Goal: Task Accomplishment & Management: Use online tool/utility

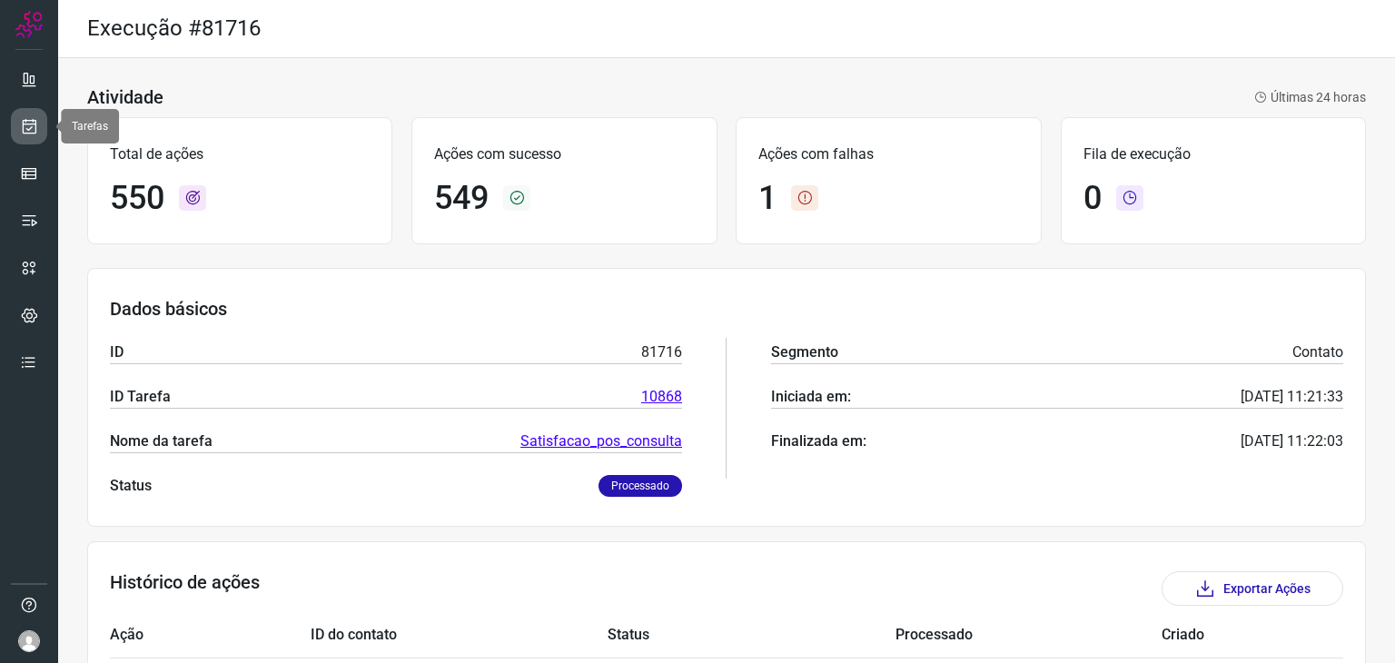
click at [36, 133] on icon at bounding box center [29, 126] width 19 height 18
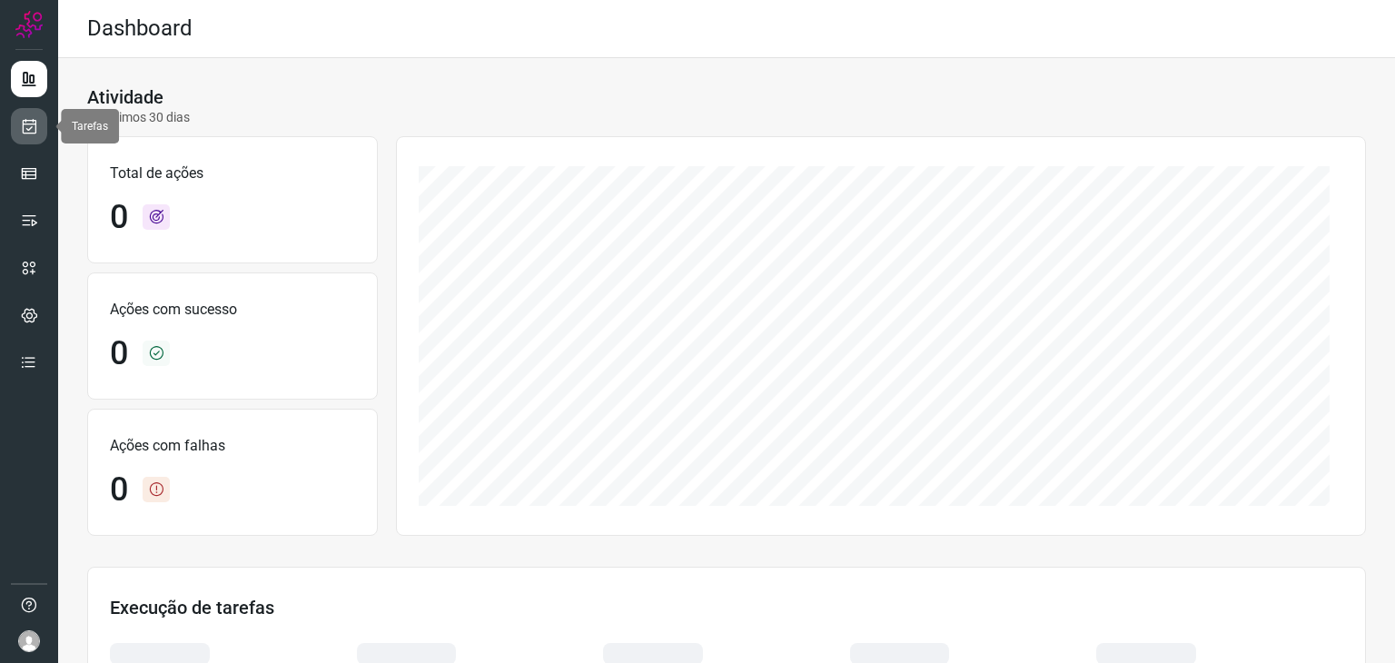
click at [25, 132] on icon at bounding box center [29, 126] width 19 height 18
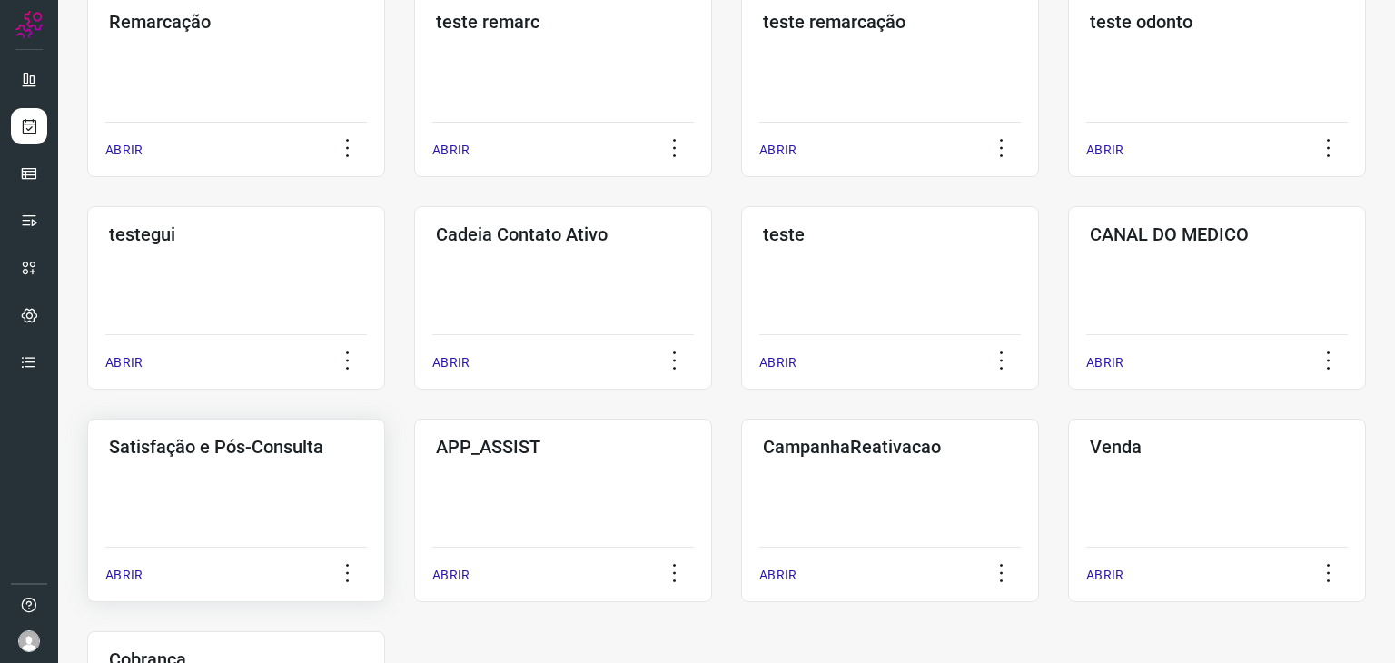
click at [252, 450] on h3 "Satisfação e Pós-Consulta" at bounding box center [236, 447] width 254 height 22
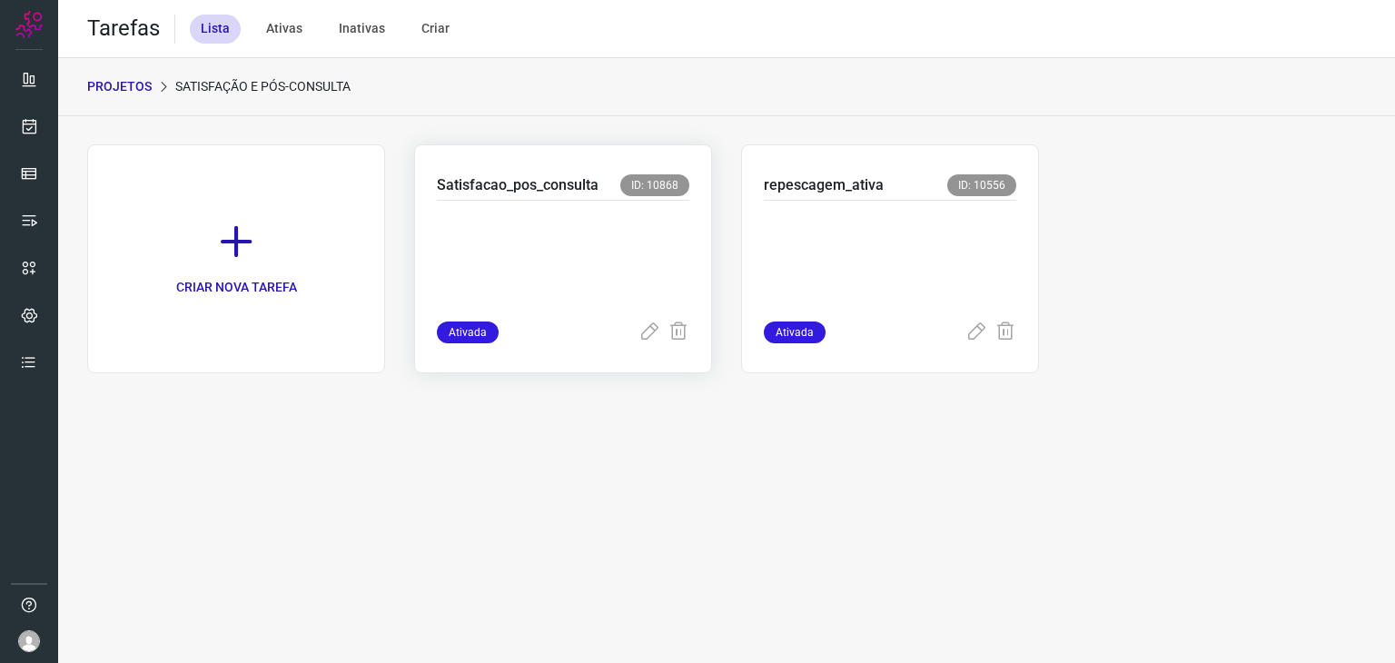
click at [627, 265] on p at bounding box center [563, 257] width 252 height 91
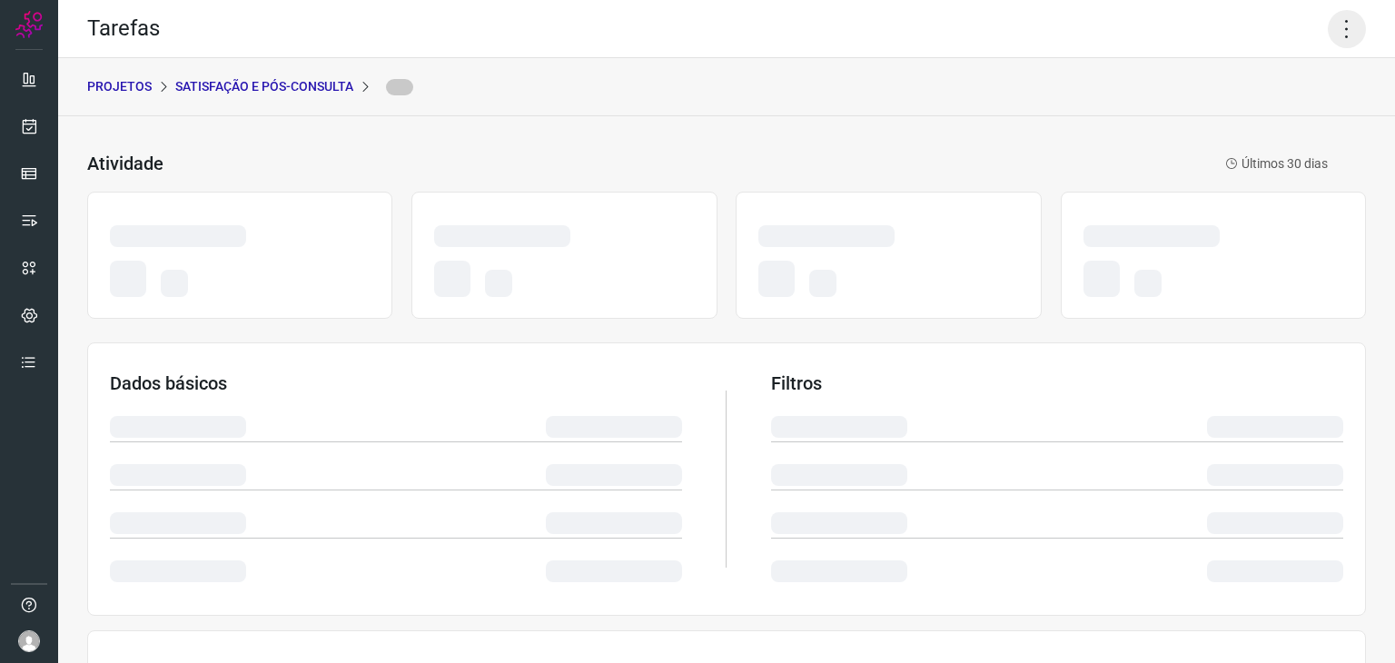
click at [1342, 30] on icon at bounding box center [1346, 29] width 38 height 38
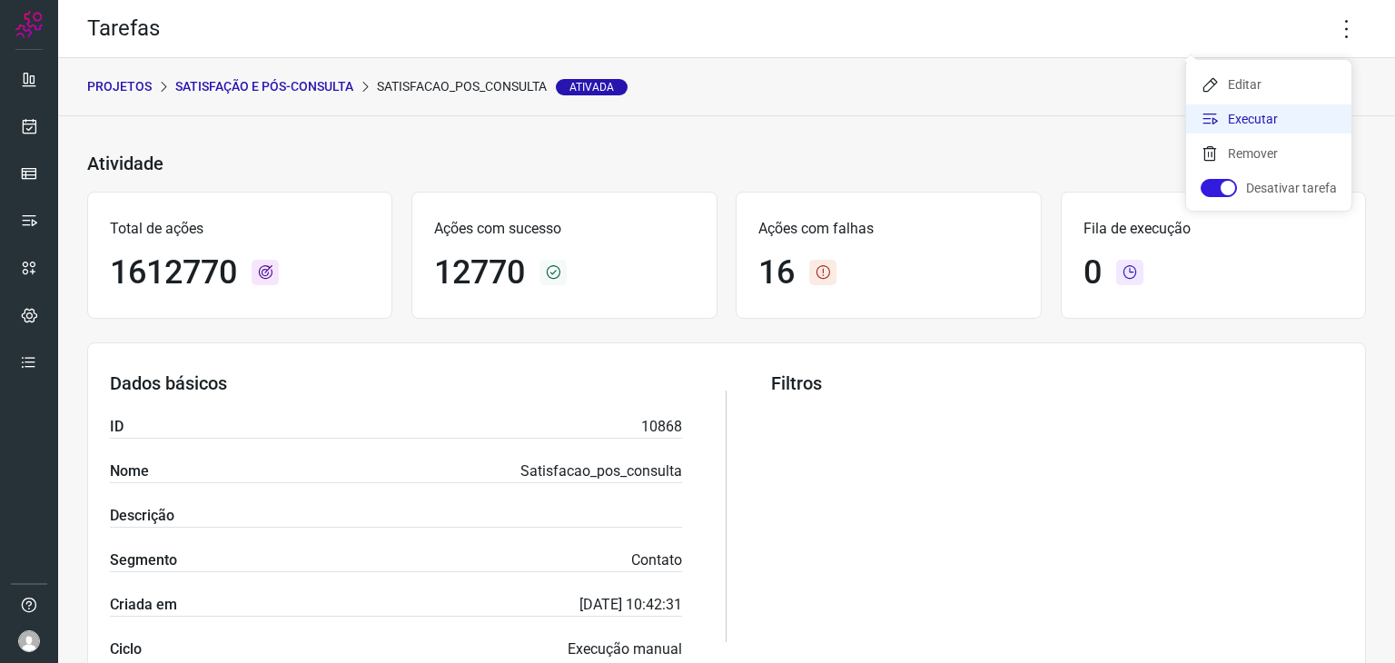
click at [1299, 116] on li "Executar" at bounding box center [1268, 118] width 165 height 29
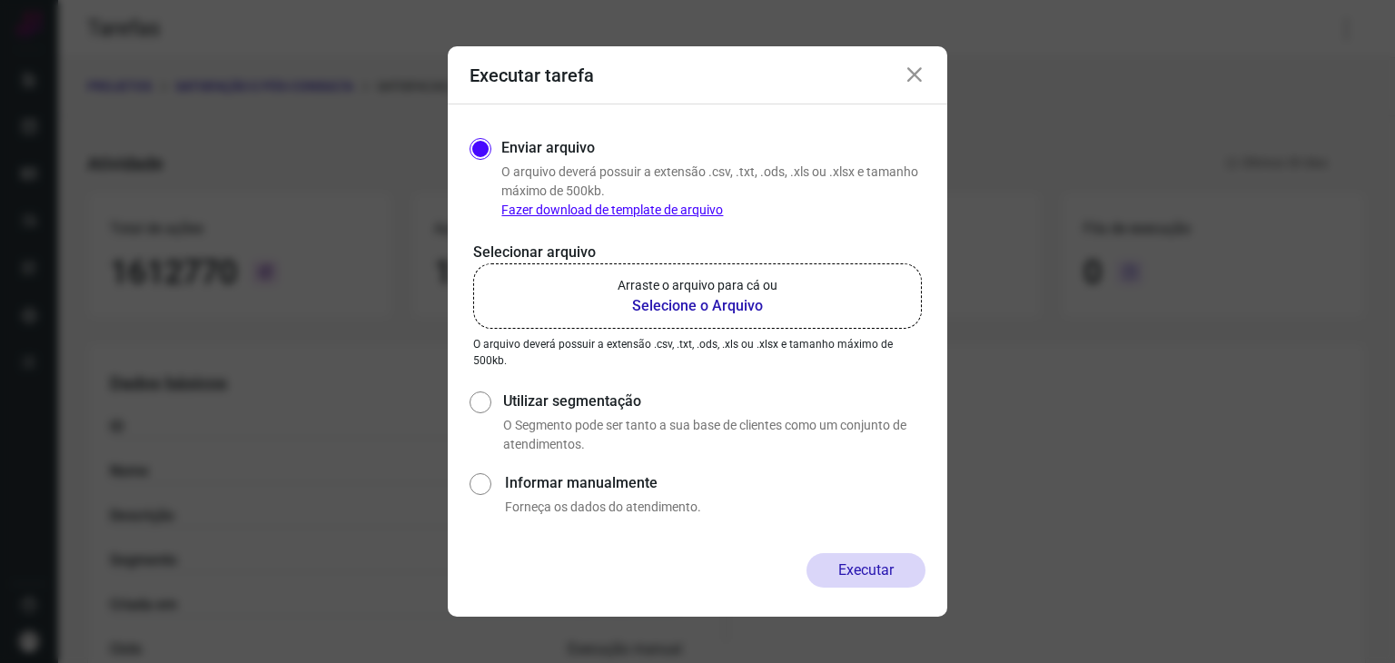
click at [645, 298] on b "Selecione o Arquivo" at bounding box center [697, 306] width 160 height 22
click at [0, 0] on input "Arraste o arquivo para cá ou Selecione o Arquivo" at bounding box center [0, 0] width 0 height 0
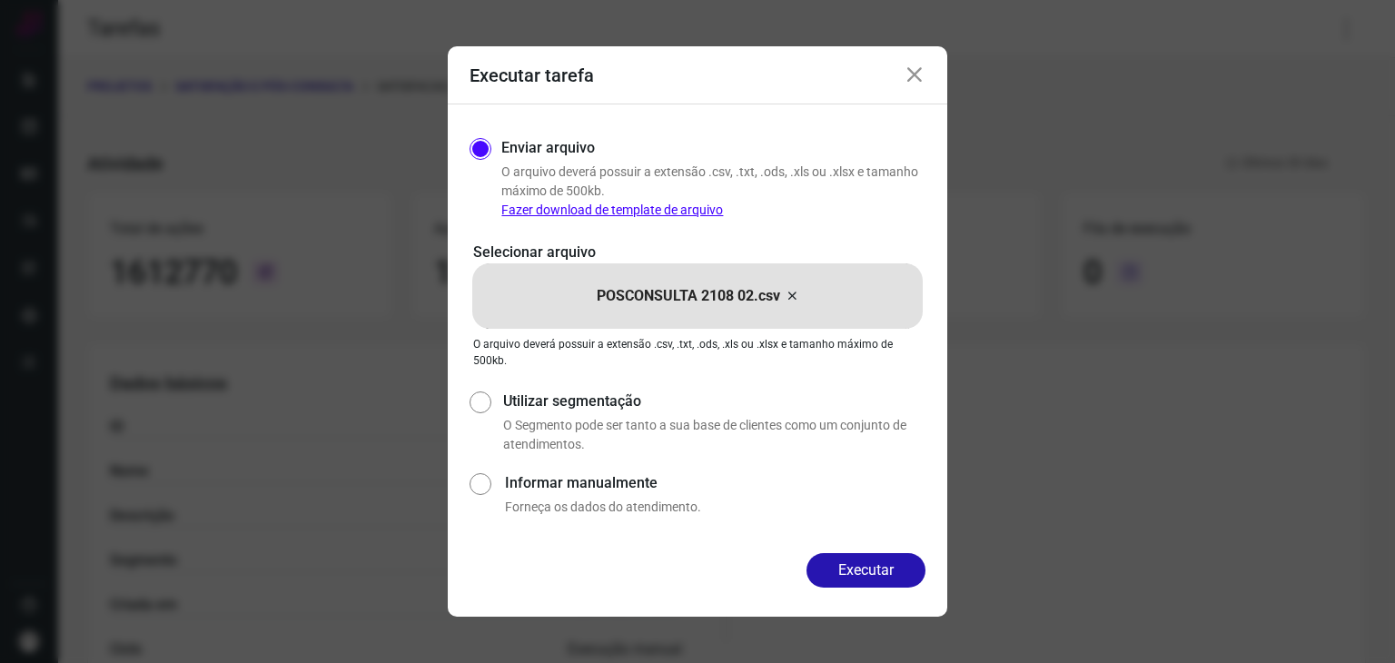
click at [915, 77] on icon at bounding box center [914, 75] width 22 height 22
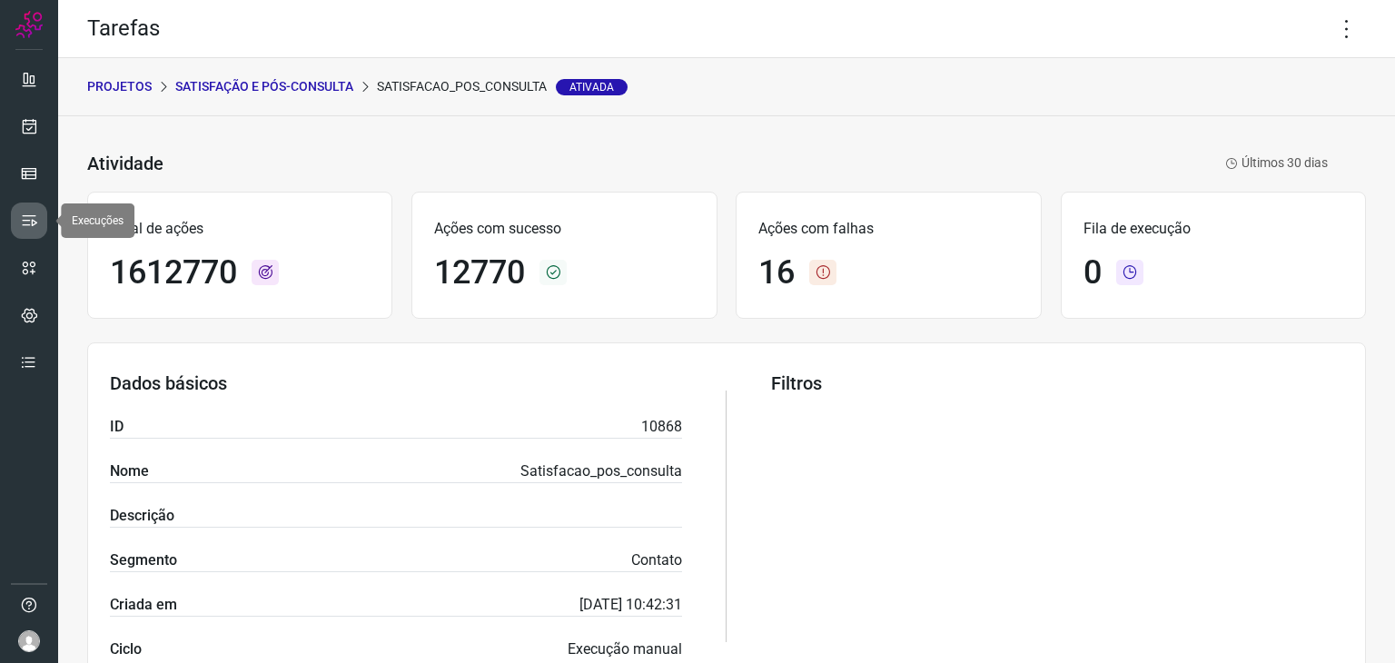
click at [23, 212] on icon at bounding box center [29, 221] width 18 height 18
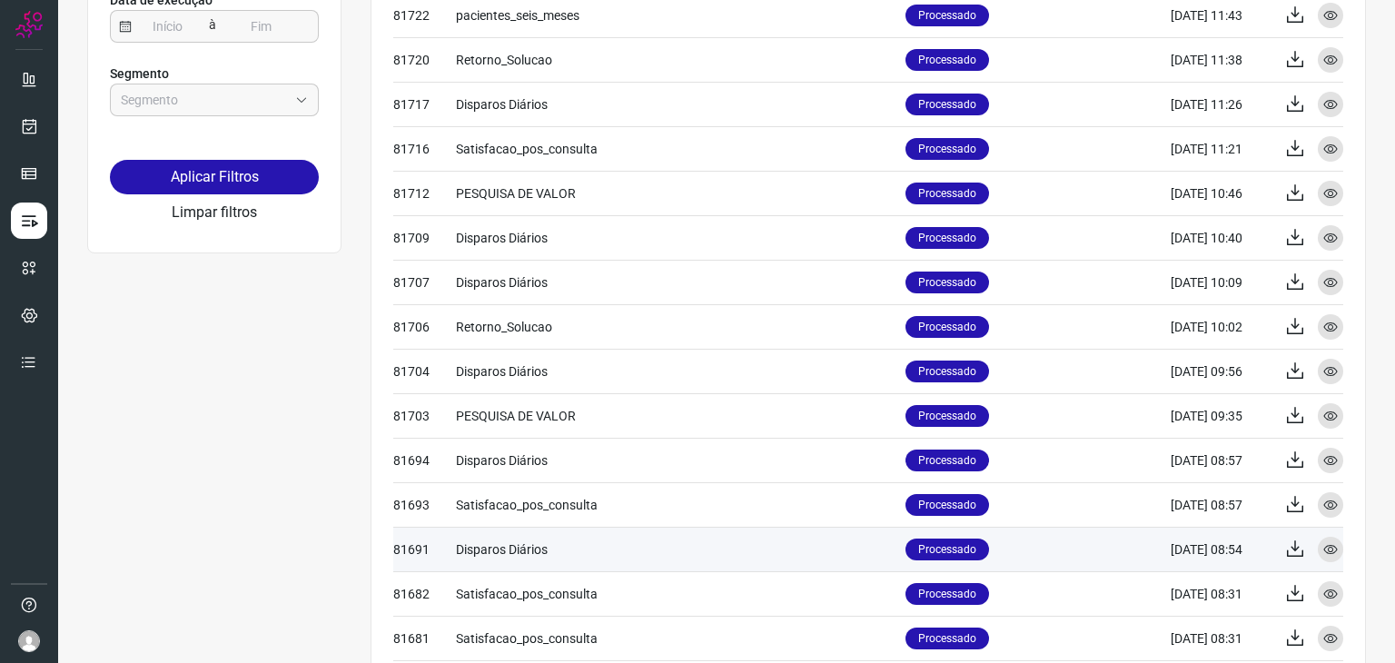
scroll to position [272, 0]
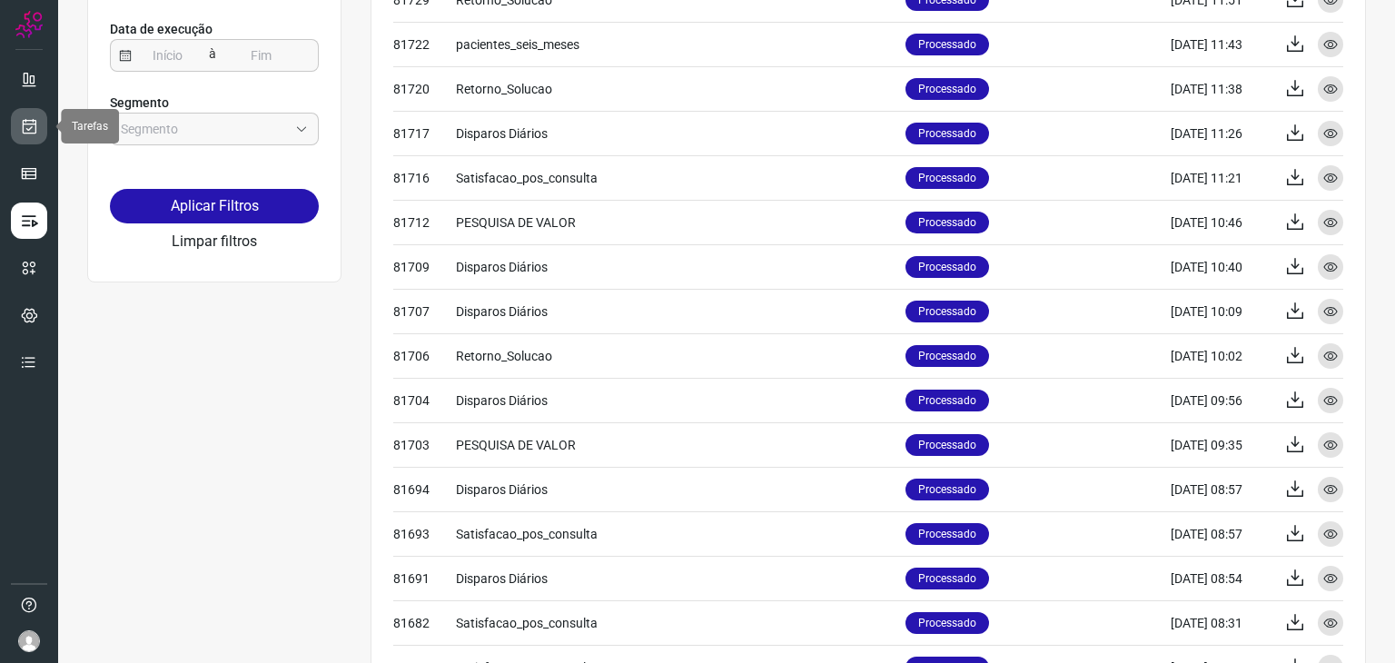
click at [18, 114] on link at bounding box center [29, 126] width 36 height 36
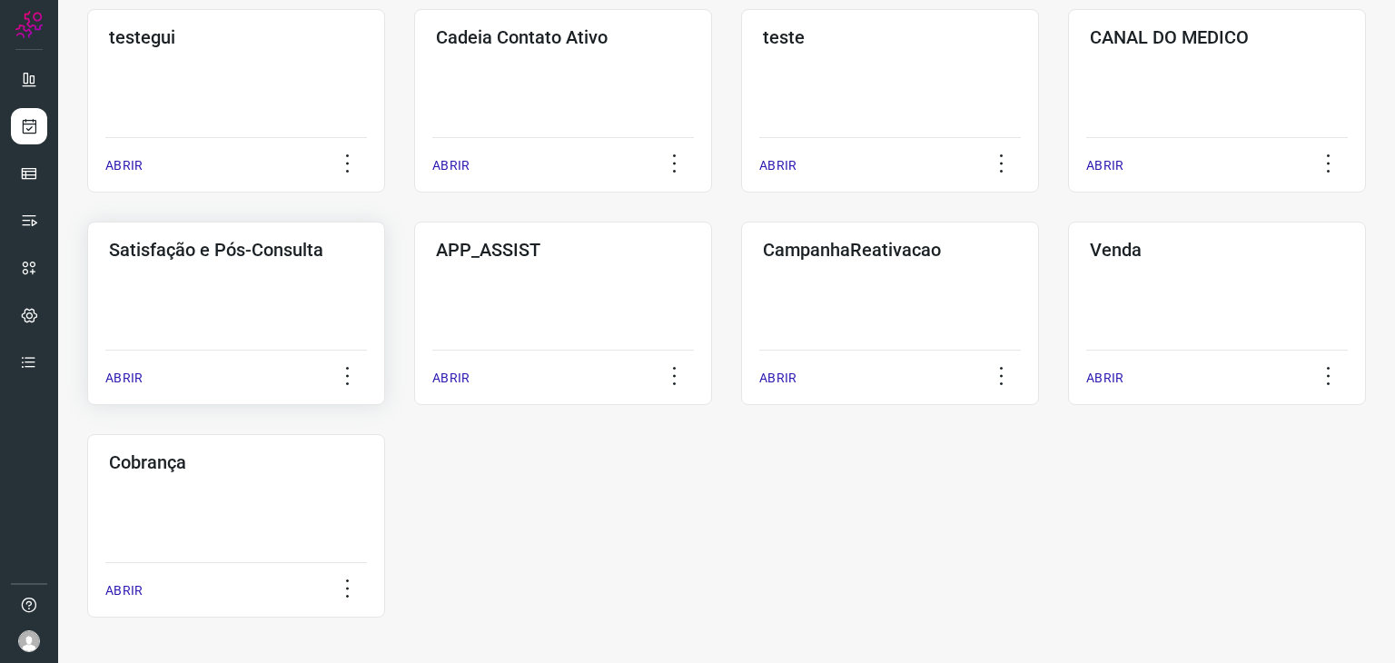
click at [414, 317] on div "Satisfação e Pós-Consulta ABRIR" at bounding box center [563, 313] width 298 height 183
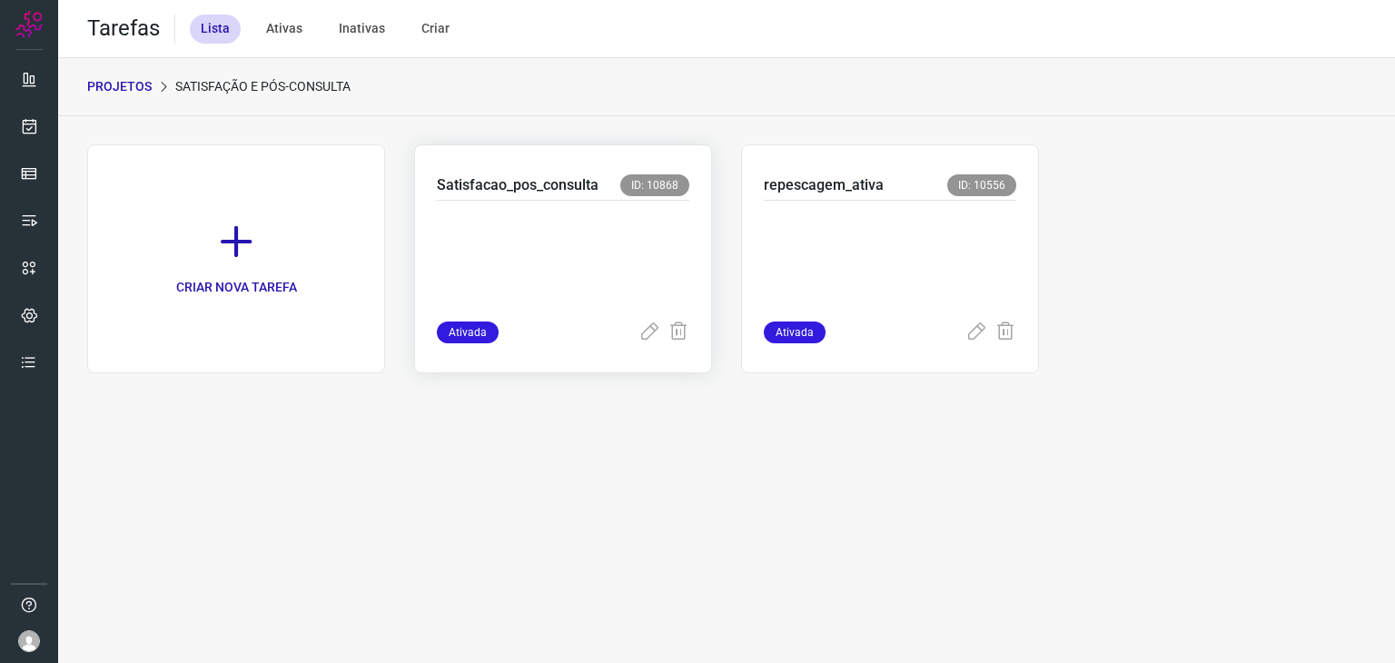
click at [630, 262] on p at bounding box center [563, 257] width 252 height 91
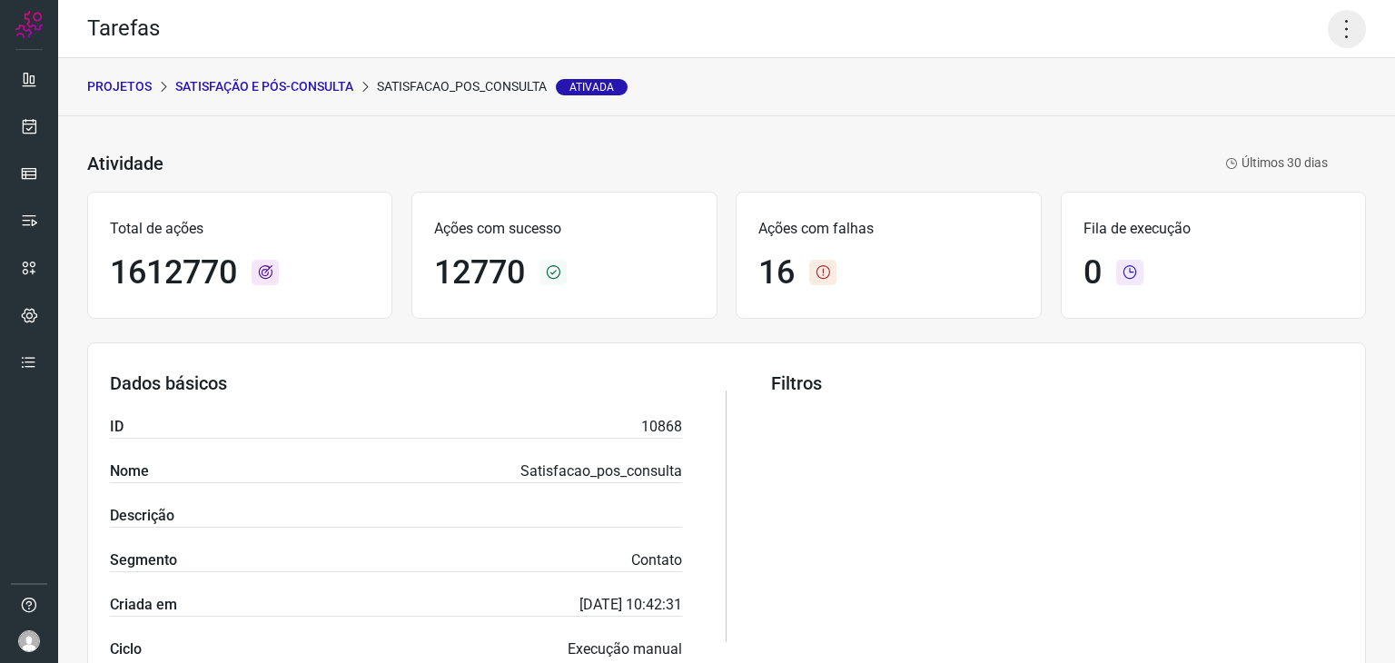
click at [1349, 23] on icon at bounding box center [1346, 29] width 38 height 38
click at [1261, 113] on li "Executar" at bounding box center [1268, 118] width 165 height 29
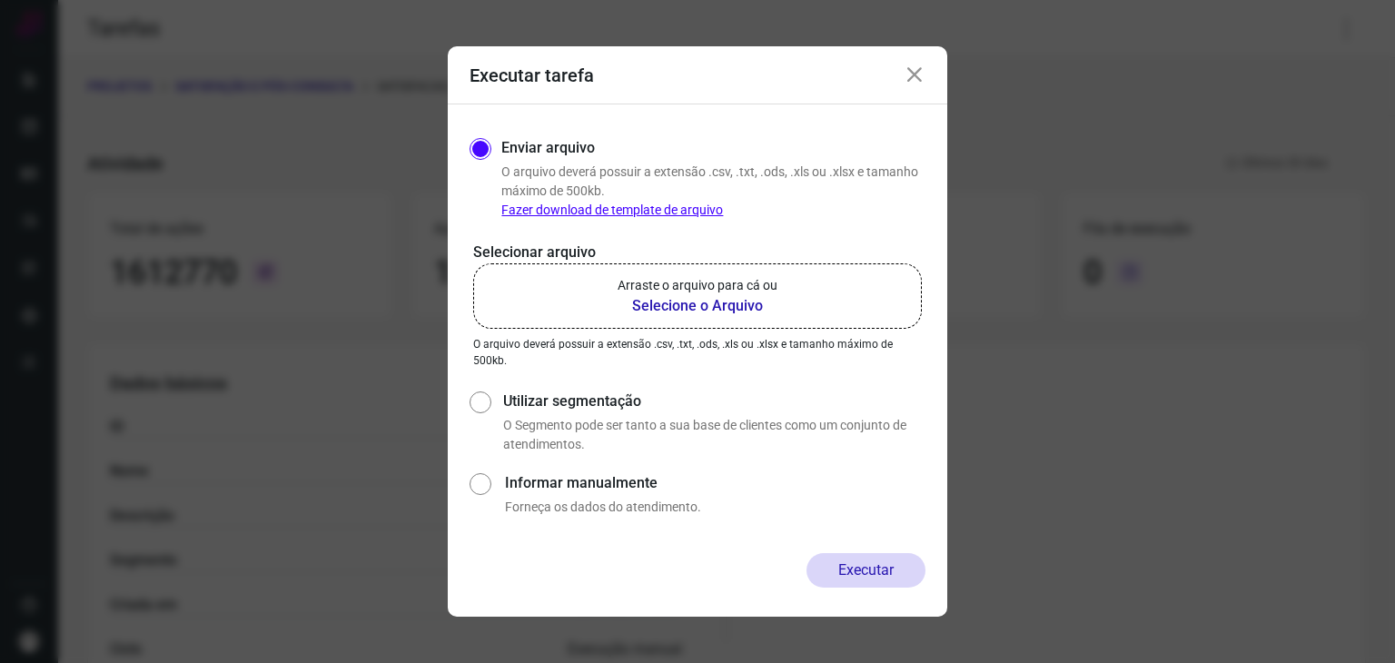
click at [661, 300] on b "Selecione o Arquivo" at bounding box center [697, 306] width 160 height 22
click at [0, 0] on input "Arraste o arquivo para cá ou Selecione o Arquivo" at bounding box center [0, 0] width 0 height 0
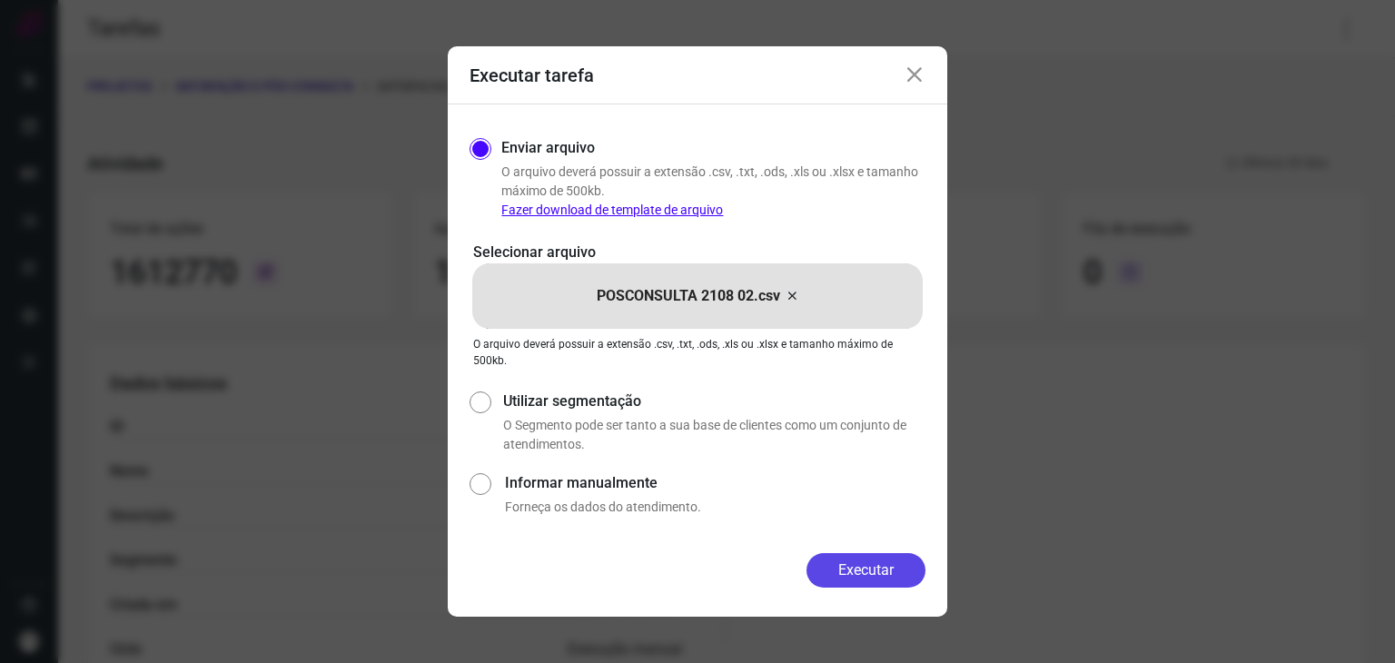
click at [877, 577] on button "Executar" at bounding box center [865, 570] width 119 height 35
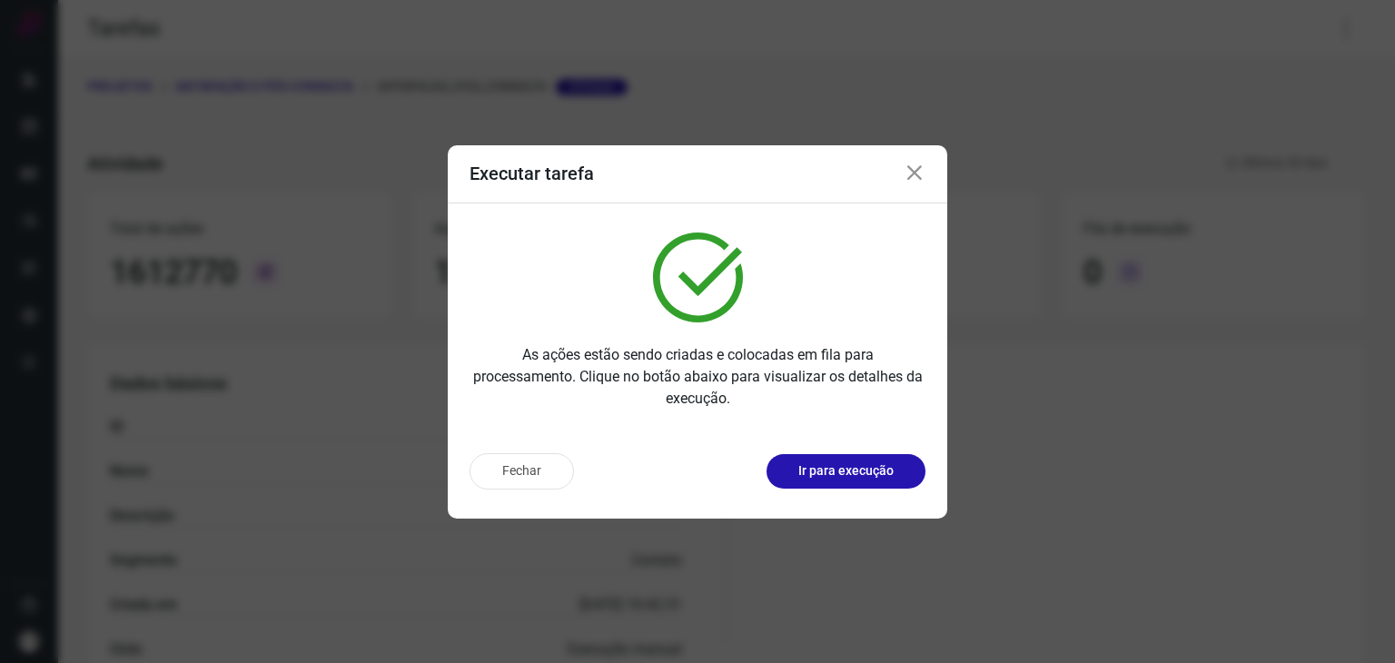
click at [866, 483] on button "Ir para execução" at bounding box center [845, 471] width 159 height 35
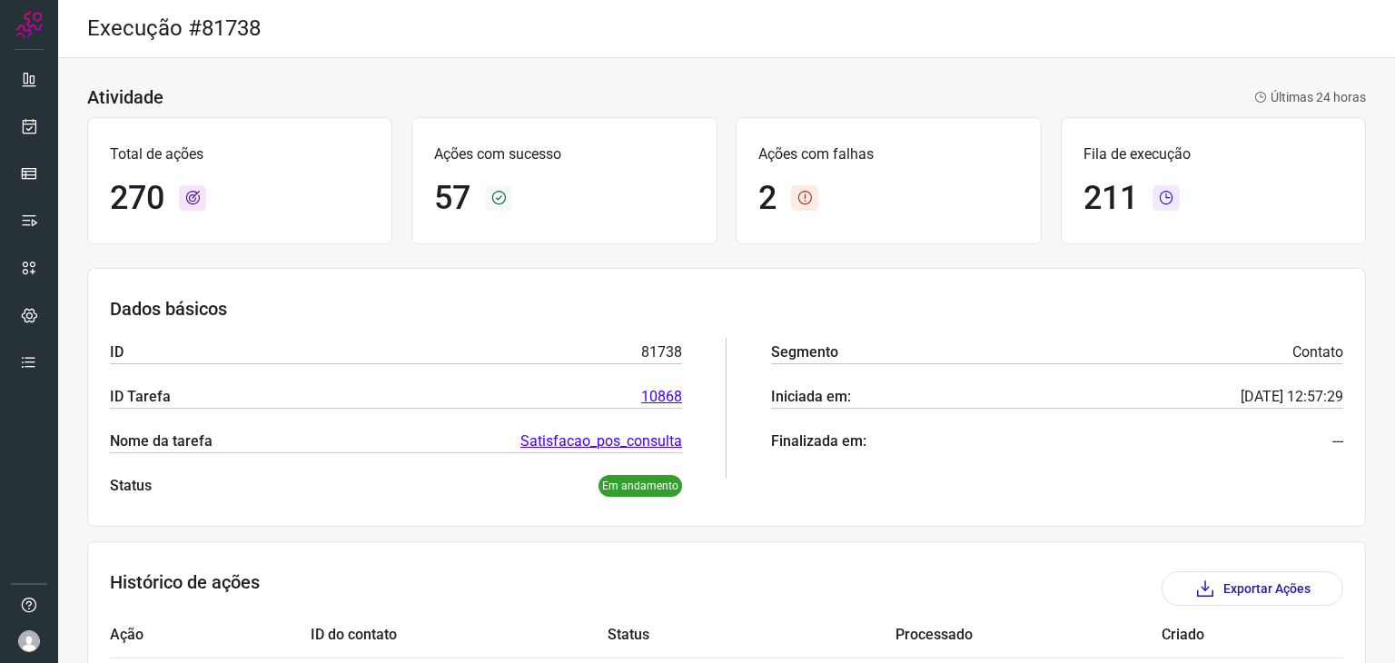
click at [545, 92] on div "Atividade Últimas 24 horas" at bounding box center [726, 97] width 1278 height 22
drag, startPoint x: 610, startPoint y: 444, endPoint x: 562, endPoint y: 370, distance: 88.7
click at [538, 370] on div "ID 81738 ID Tarefa 10868 Nome da tarefa Satisfacao_pos_consulta Status Em andam…" at bounding box center [396, 408] width 572 height 177
click at [35, 121] on icon at bounding box center [29, 126] width 19 height 18
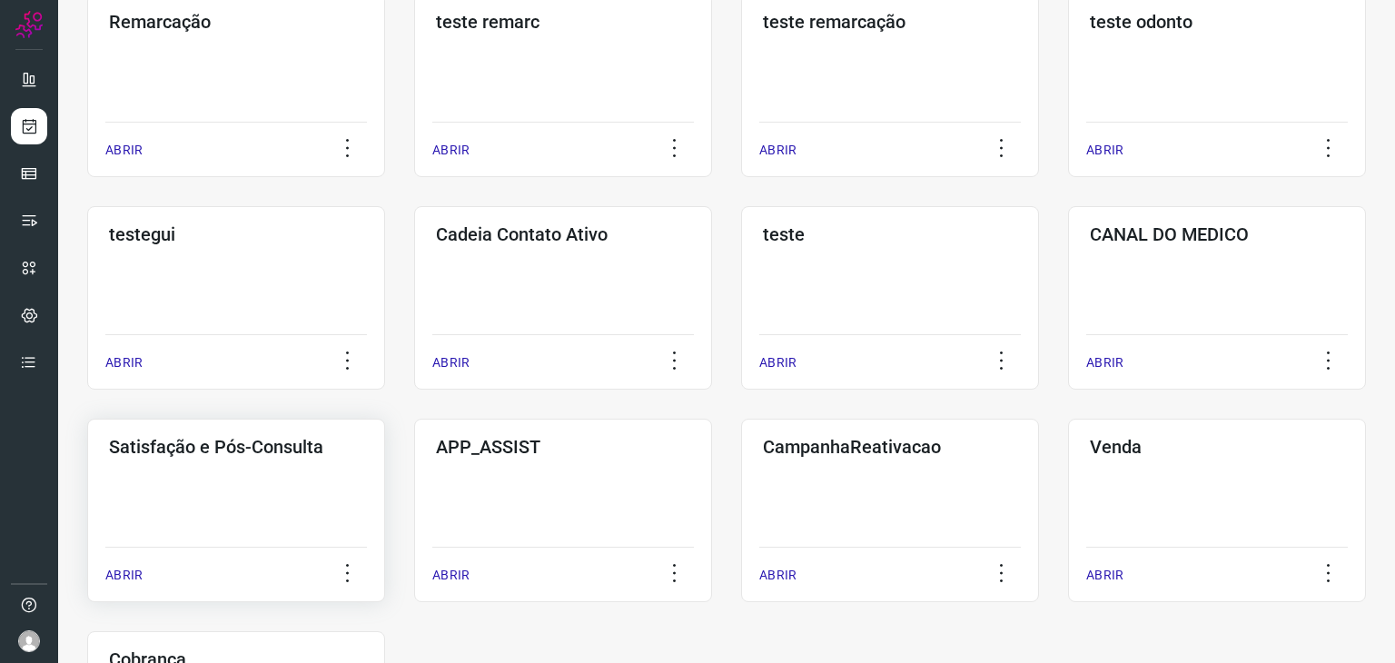
click at [414, 499] on div "Satisfação e Pós-Consulta ABRIR" at bounding box center [563, 510] width 298 height 183
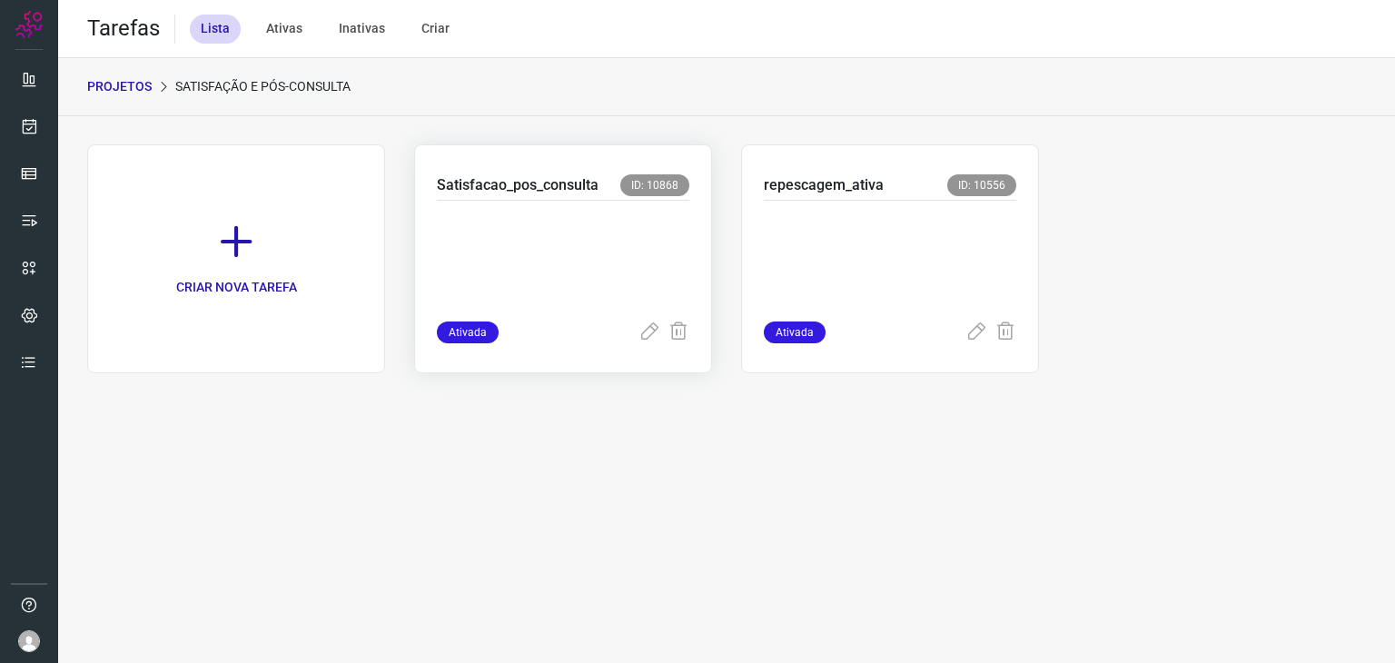
click at [612, 201] on div at bounding box center [563, 261] width 252 height 121
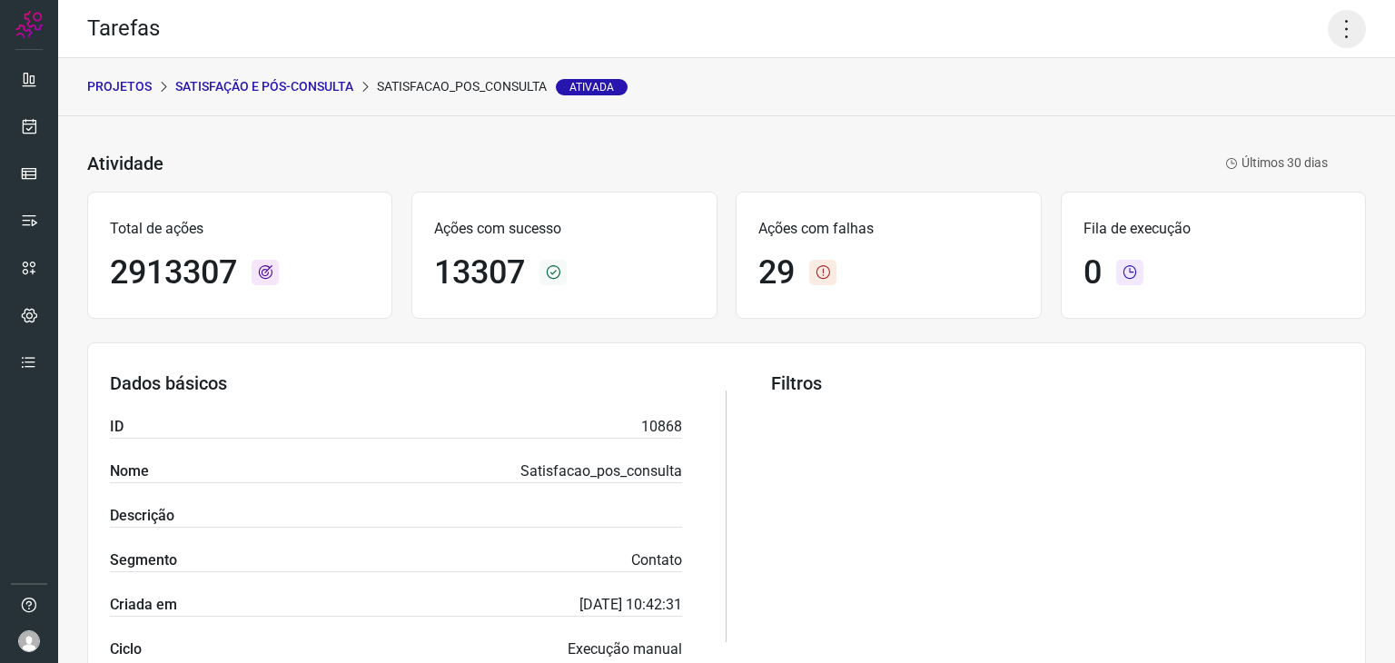
click at [1327, 31] on icon at bounding box center [1346, 29] width 38 height 38
click at [1287, 121] on li "Executar" at bounding box center [1268, 118] width 165 height 29
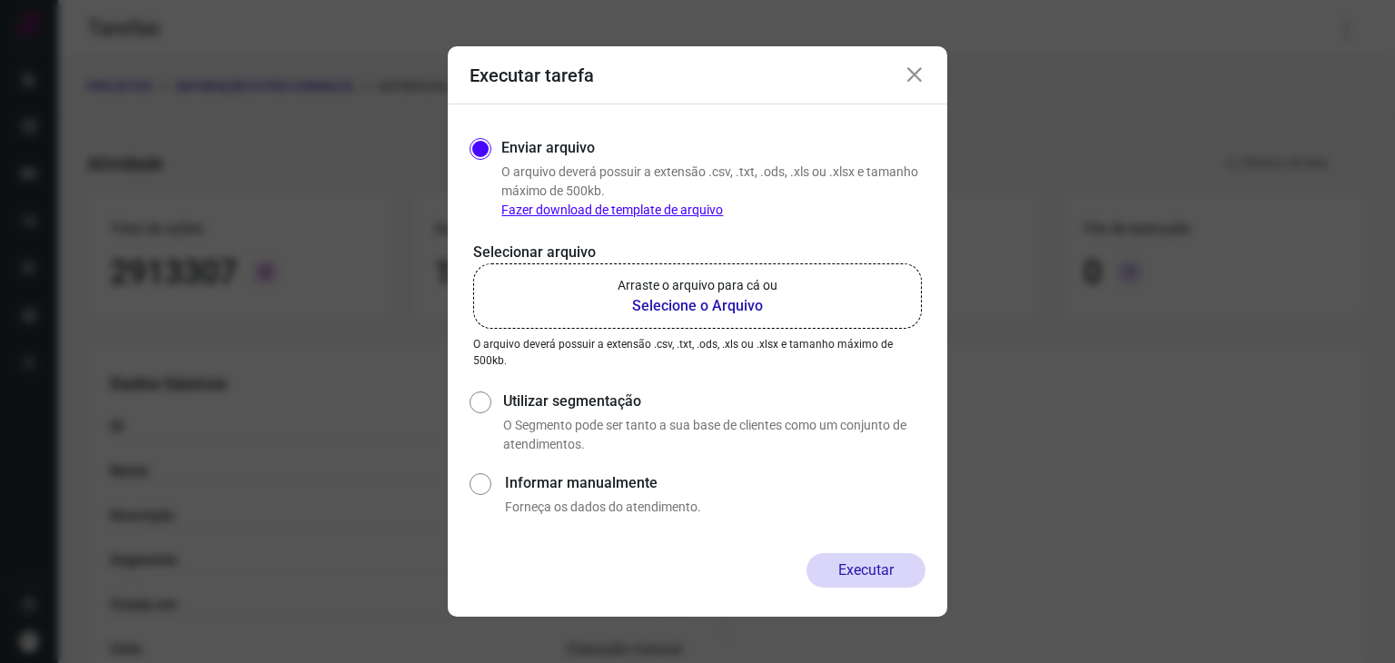
click at [809, 289] on label "Arraste o arquivo para cá ou Selecione o Arquivo" at bounding box center [697, 295] width 449 height 65
click at [0, 0] on input "Arraste o arquivo para cá ou Selecione o Arquivo" at bounding box center [0, 0] width 0 height 0
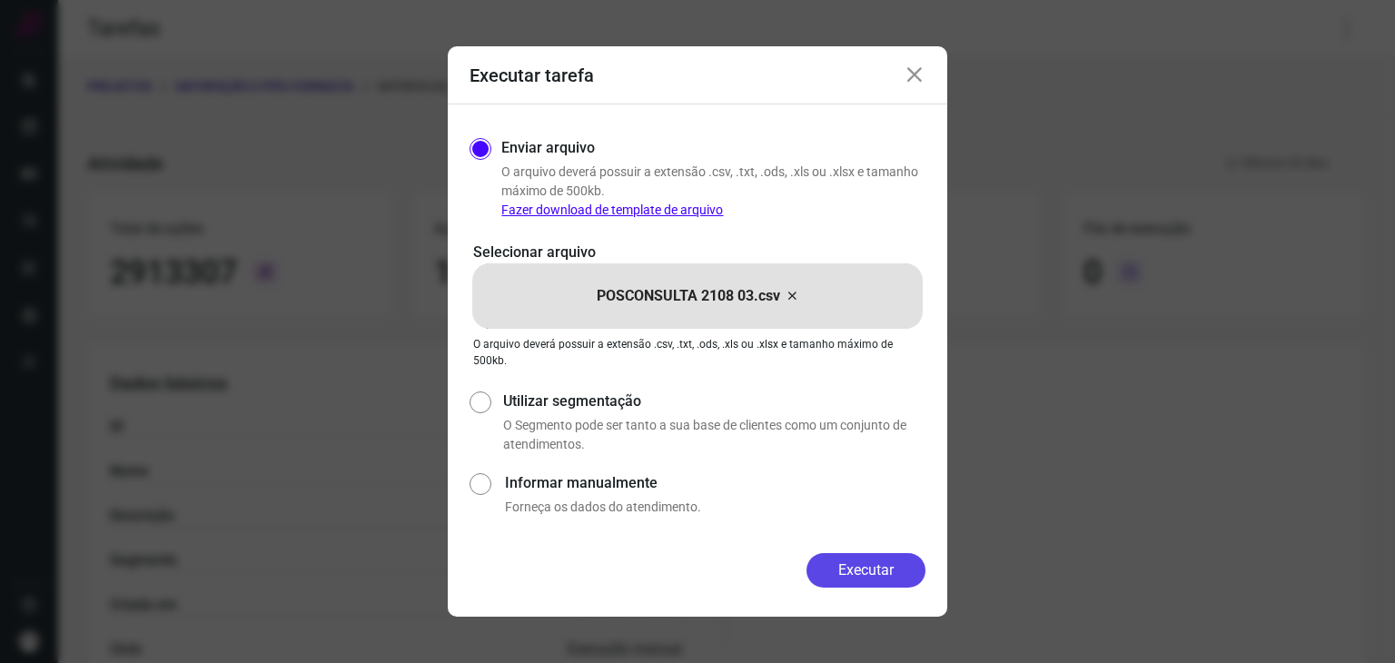
click at [861, 586] on button "Executar" at bounding box center [865, 570] width 119 height 35
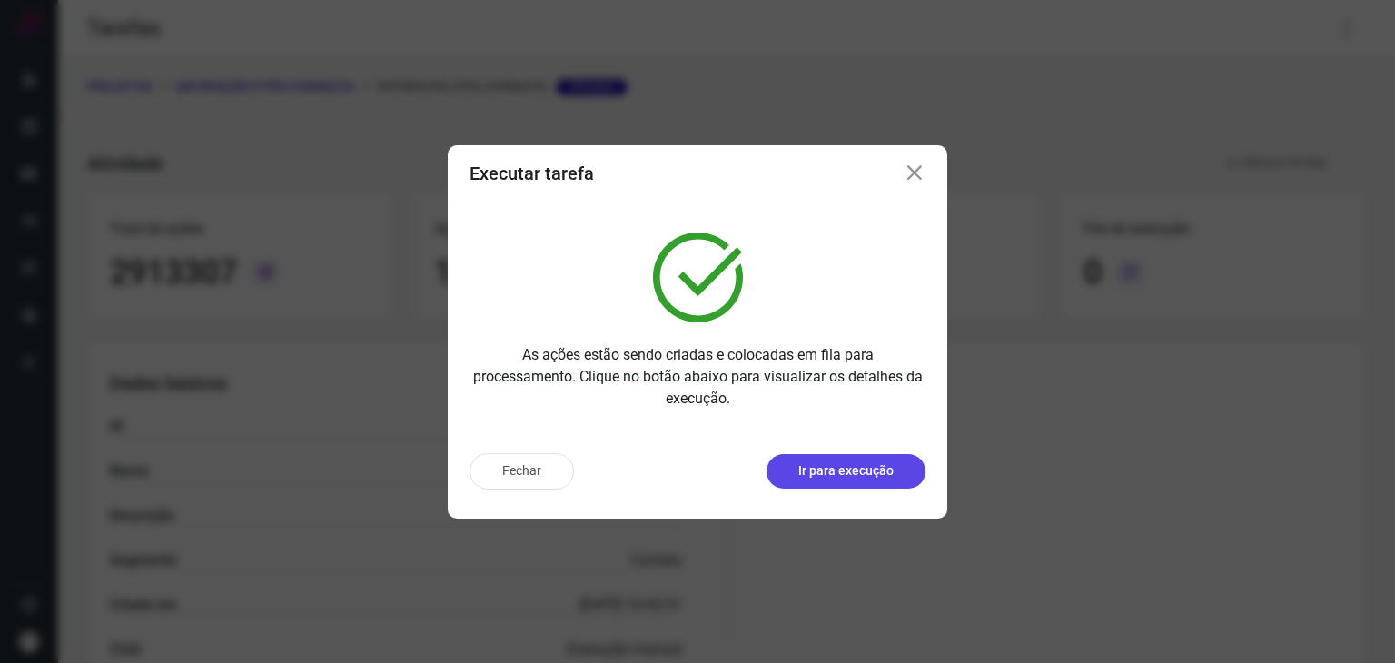
click at [893, 480] on button "Ir para execução" at bounding box center [845, 471] width 159 height 35
